Goal: Information Seeking & Learning: Learn about a topic

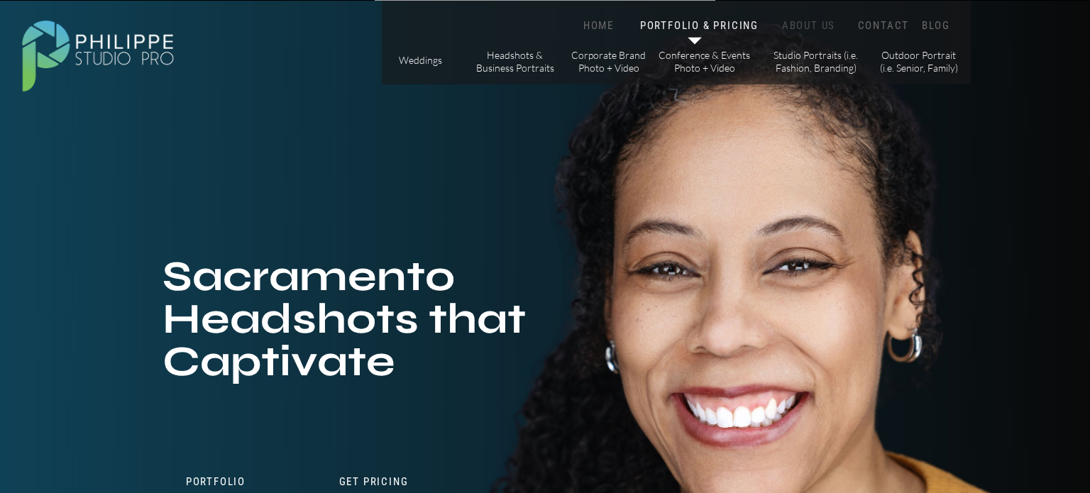
click at [806, 23] on nav "ABOUT US" at bounding box center [809, 25] width 60 height 13
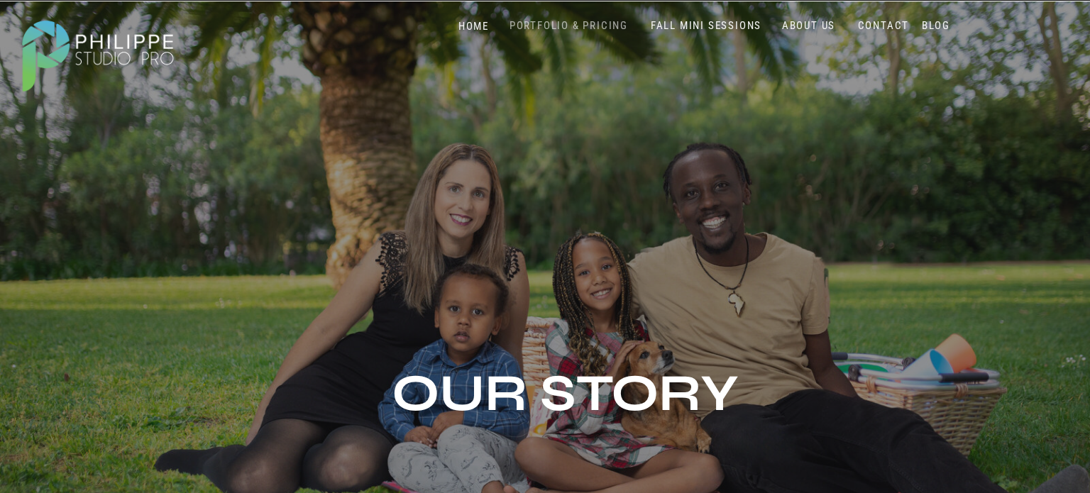
click at [588, 20] on nav "PORTFOLIO & PRICING" at bounding box center [569, 25] width 130 height 13
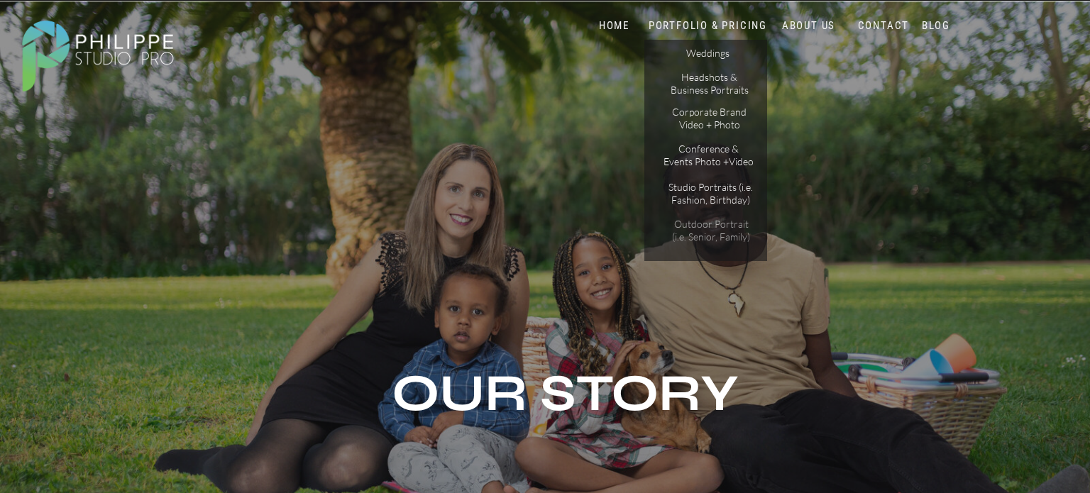
click at [710, 236] on p "Outdoor Portrait (i.e. Senior, Family)" at bounding box center [711, 230] width 89 height 25
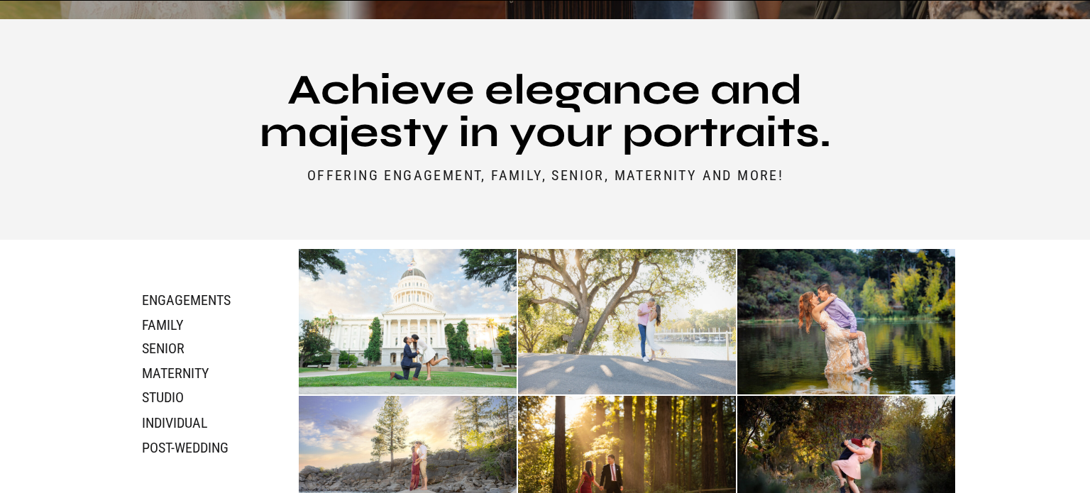
scroll to position [588, 0]
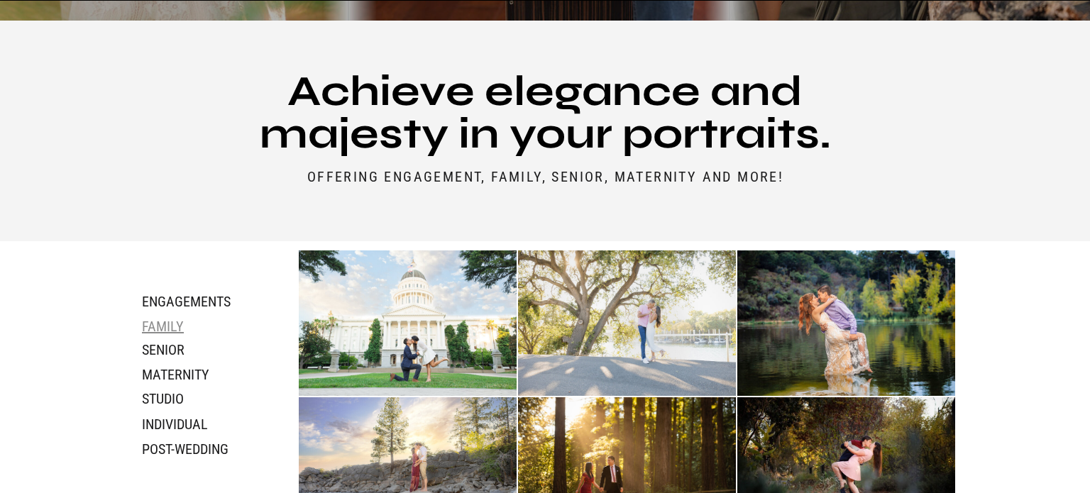
click at [172, 324] on h3 "family" at bounding box center [179, 326] width 75 height 16
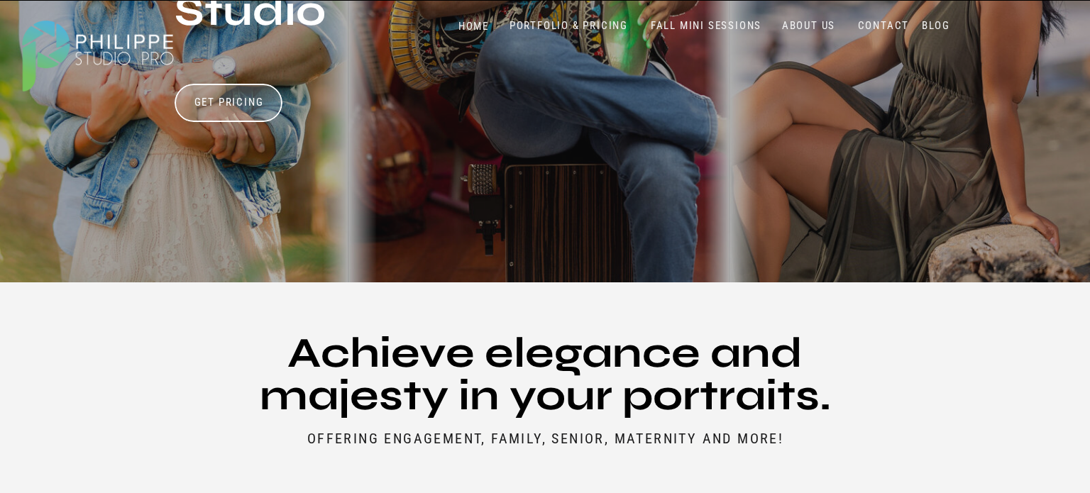
scroll to position [0, 0]
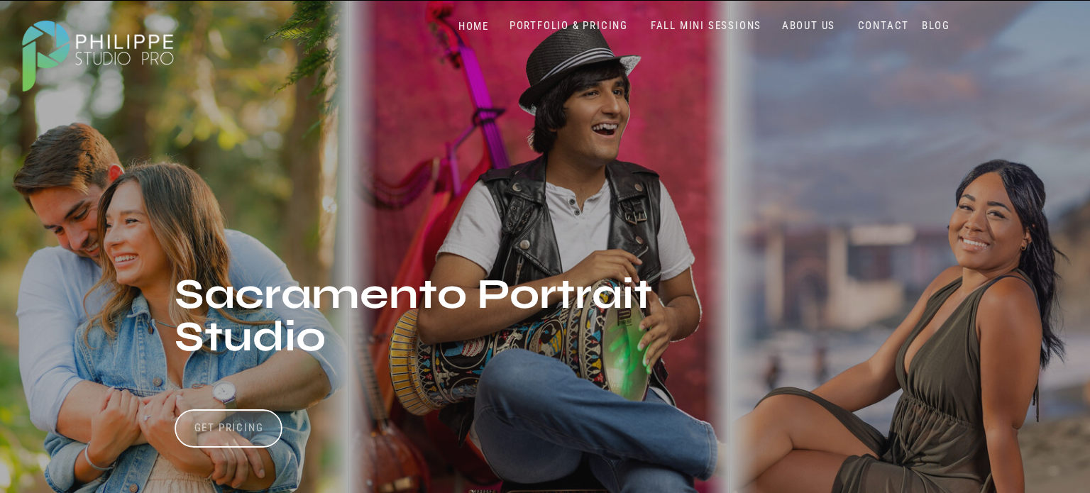
click at [197, 430] on h3 "Get Pricing" at bounding box center [229, 430] width 79 height 17
click at [557, 23] on nav "PORTFOLIO & PRICING" at bounding box center [569, 25] width 130 height 13
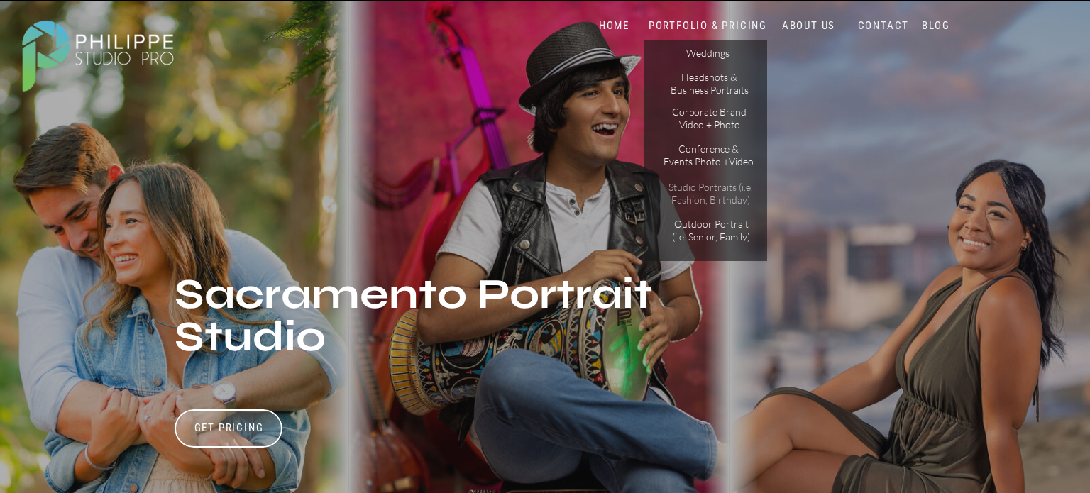
click at [722, 199] on p "Studio Portraits (i.e. Fashion, Birthday)" at bounding box center [711, 193] width 96 height 25
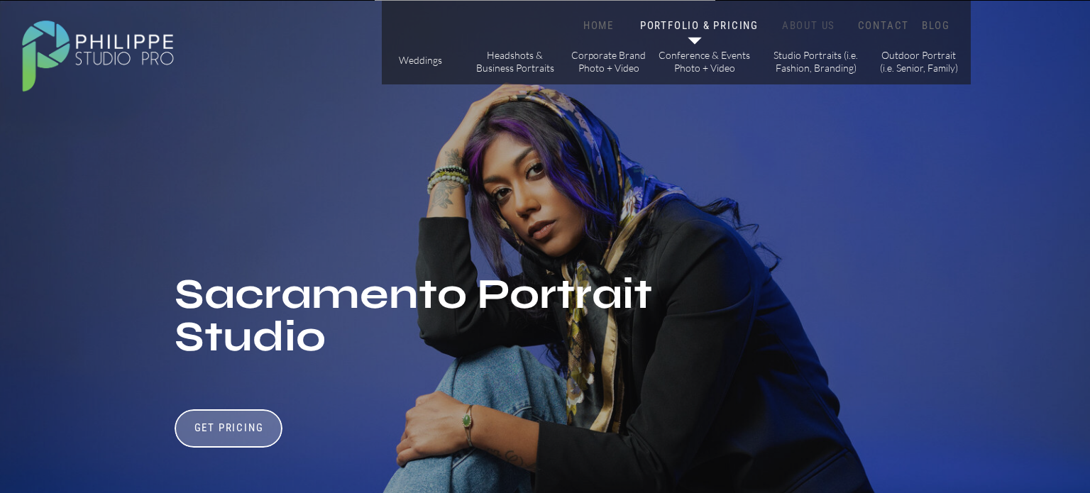
click at [823, 21] on nav "ABOUT US" at bounding box center [809, 25] width 60 height 13
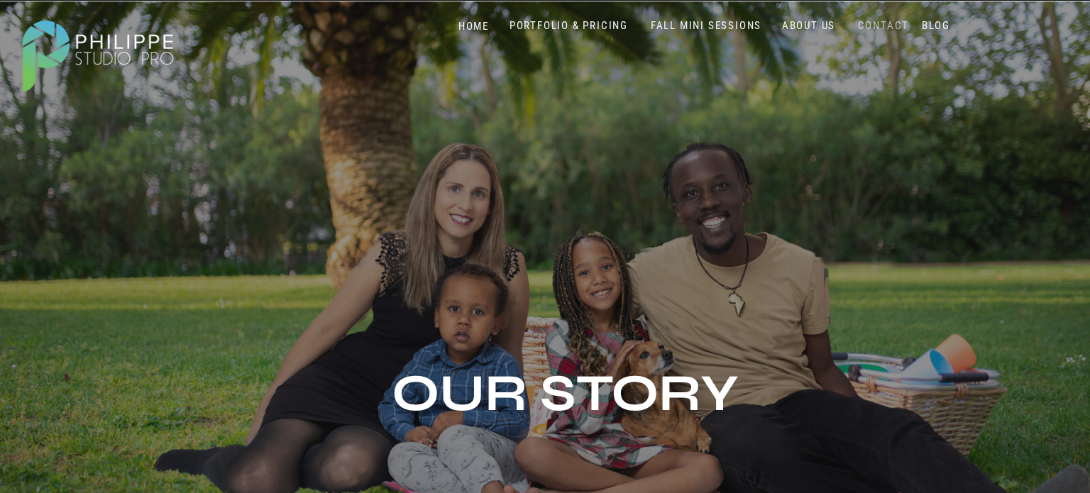
click at [879, 28] on nav "CONTACT" at bounding box center [884, 25] width 58 height 13
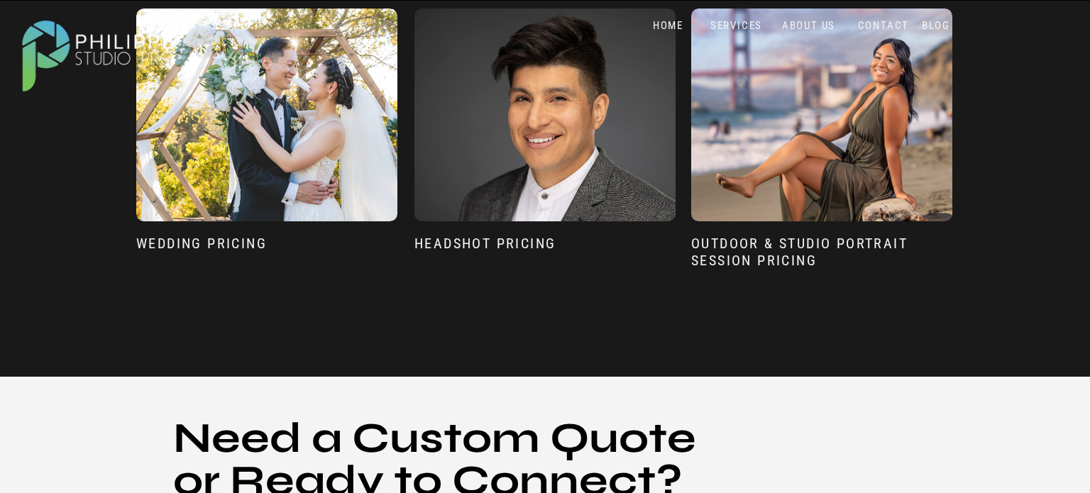
scroll to position [1242, 0]
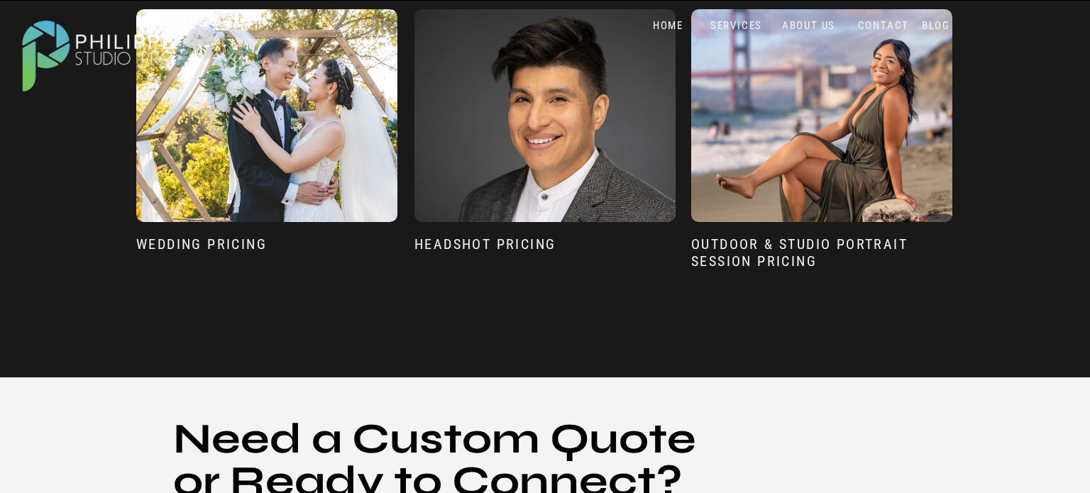
click at [767, 248] on h3 "Outdoor & Studio Portrait Session Pricing" at bounding box center [822, 258] width 263 height 44
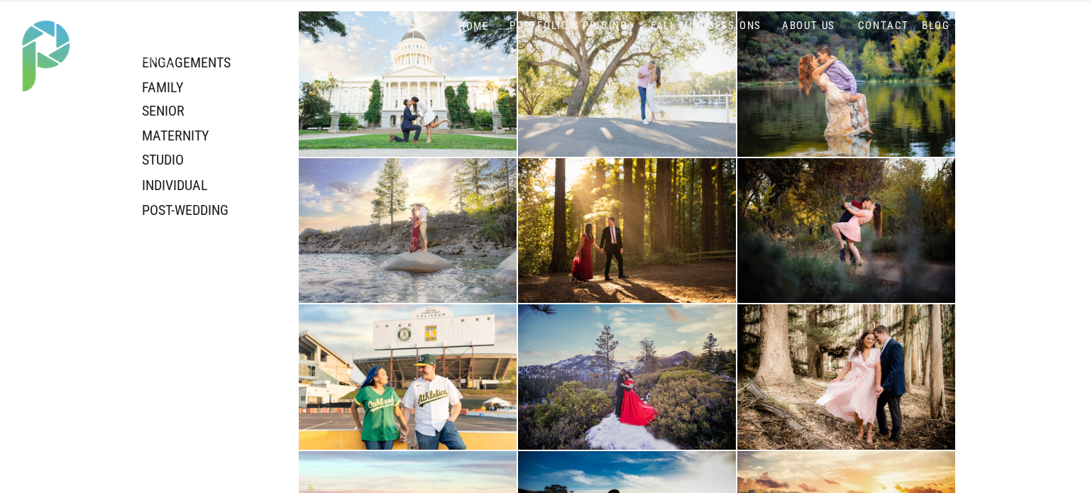
scroll to position [835, 0]
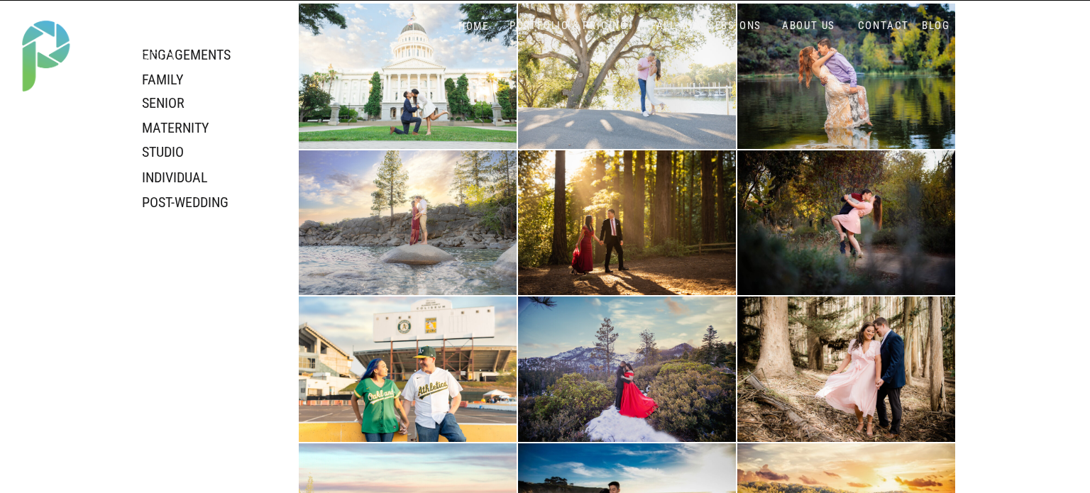
click at [170, 72] on div at bounding box center [97, 54] width 177 height 94
